Goal: Check status: Check status

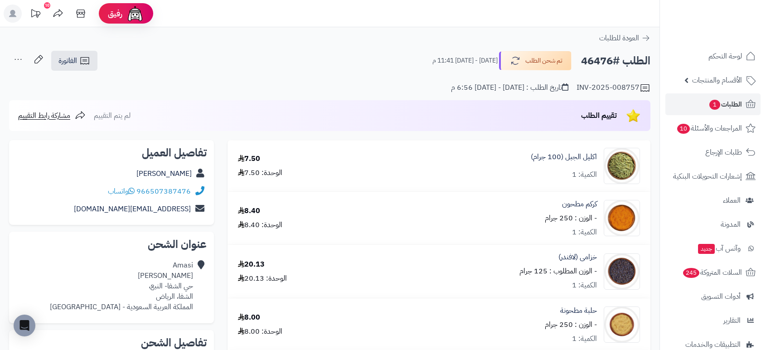
scroll to position [441, 0]
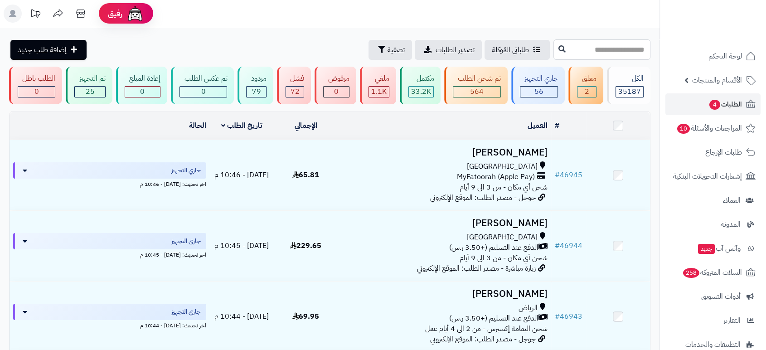
click at [581, 50] on input "text" at bounding box center [602, 49] width 97 height 20
type input "*****"
click at [559, 50] on icon at bounding box center [562, 48] width 7 height 7
